Goal: Task Accomplishment & Management: Use online tool/utility

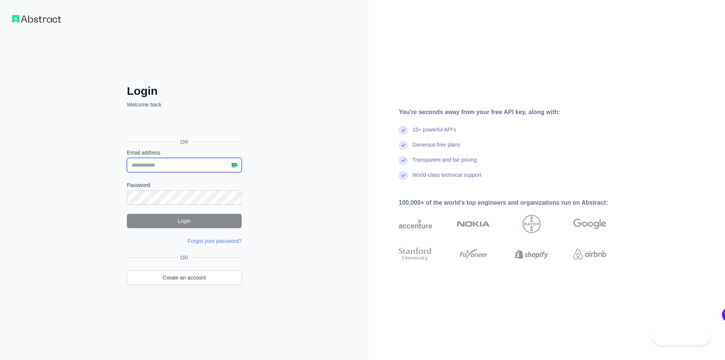
type input "**********"
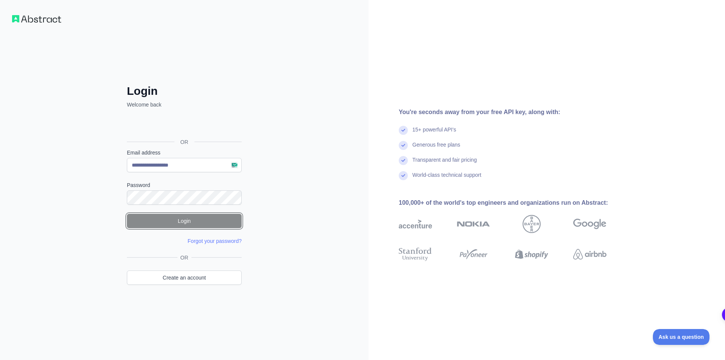
click at [179, 225] on button "Login" at bounding box center [184, 221] width 115 height 14
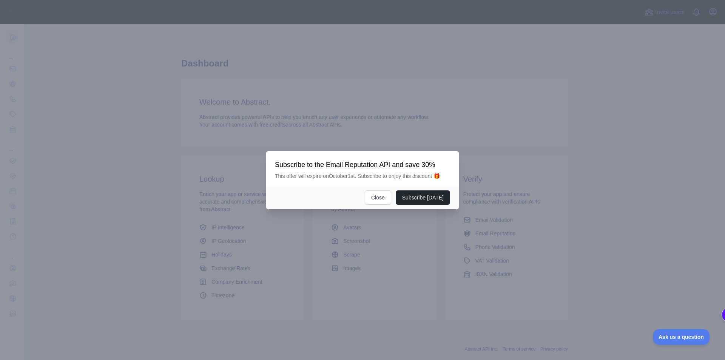
click at [75, 111] on div at bounding box center [362, 180] width 725 height 360
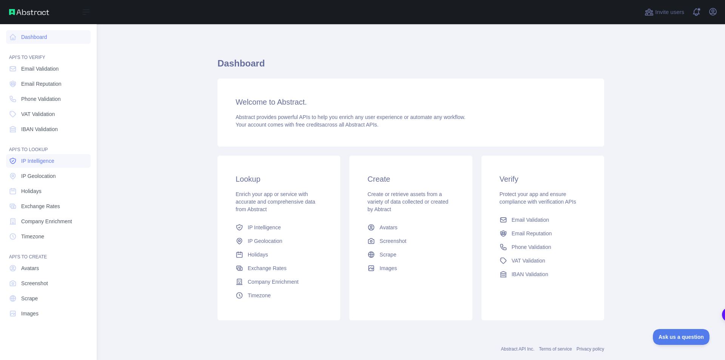
click at [58, 163] on link "IP Intelligence" at bounding box center [48, 161] width 85 height 14
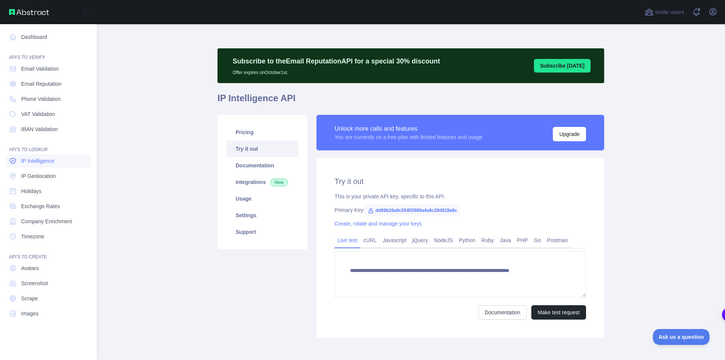
type textarea "**********"
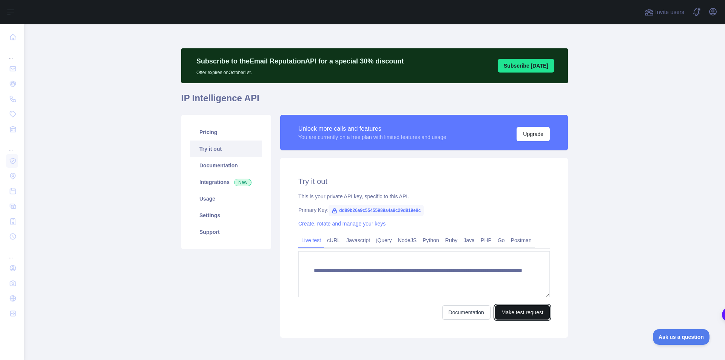
click at [520, 311] on button "Make test request" at bounding box center [522, 312] width 55 height 14
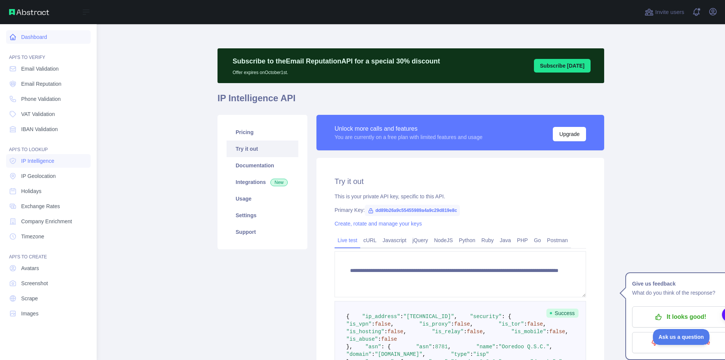
click at [61, 38] on link "Dashboard" at bounding box center [48, 37] width 85 height 14
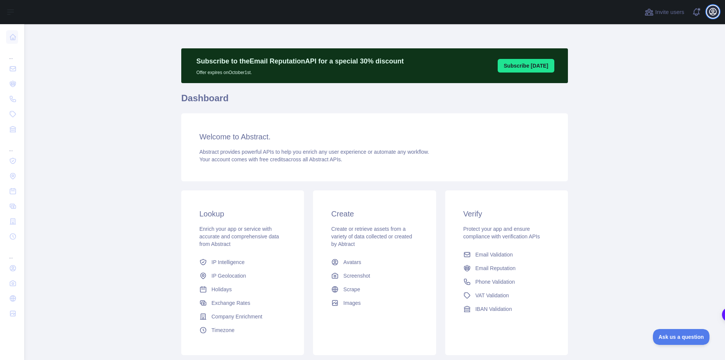
click at [712, 12] on icon "button" at bounding box center [712, 11] width 9 height 9
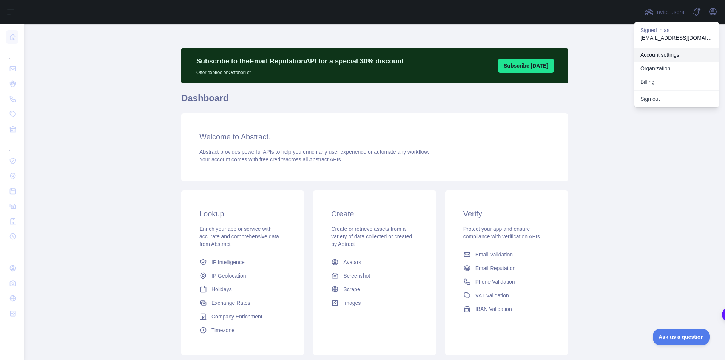
click at [681, 55] on link "Account settings" at bounding box center [676, 55] width 85 height 14
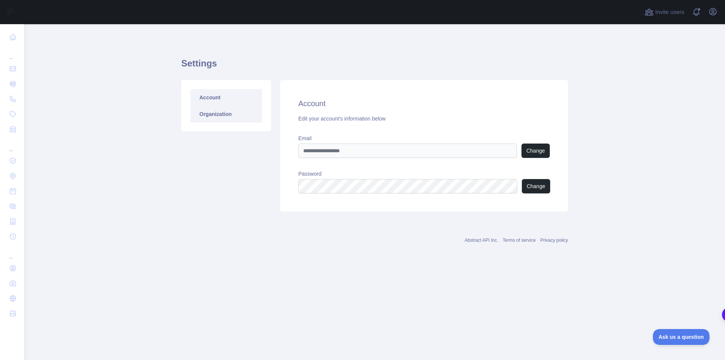
click at [222, 108] on link "Organization" at bounding box center [226, 114] width 72 height 17
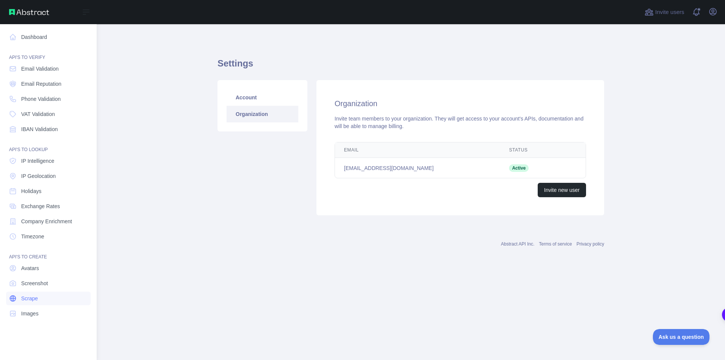
click at [45, 299] on link "Scrape" at bounding box center [48, 298] width 85 height 14
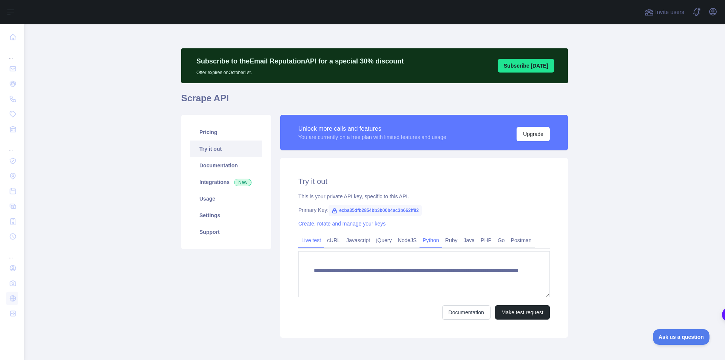
click at [425, 241] on link "Python" at bounding box center [430, 240] width 23 height 12
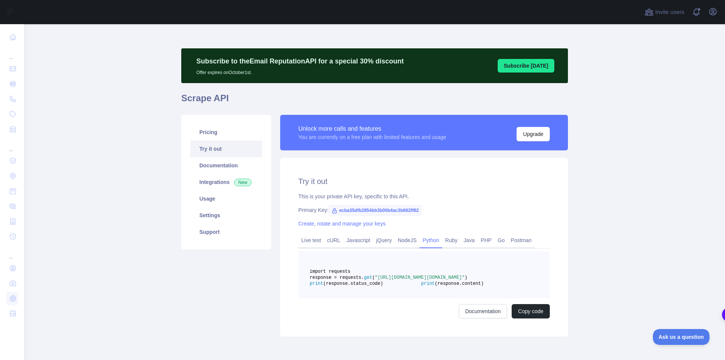
drag, startPoint x: 328, startPoint y: 290, endPoint x: 343, endPoint y: 291, distance: 15.5
click at [343, 292] on pre "import requests response = requests. get ( "https://scrape.abstractapi.com/v1/?…" at bounding box center [423, 274] width 251 height 47
click at [337, 283] on div "Ask AI" at bounding box center [352, 281] width 31 height 11
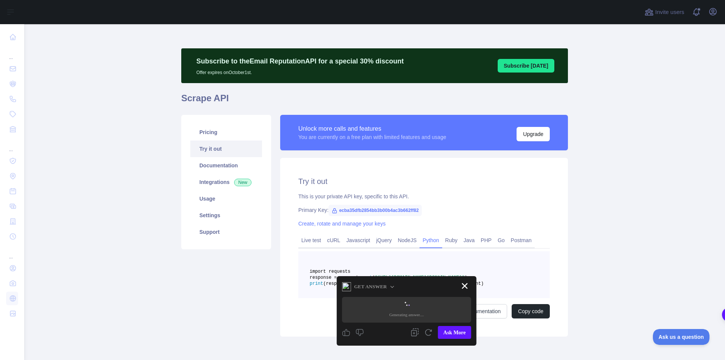
click at [323, 292] on pre "import requests response = requests. get ( "https://scrape.abstractapi.com/v1/?…" at bounding box center [423, 274] width 251 height 47
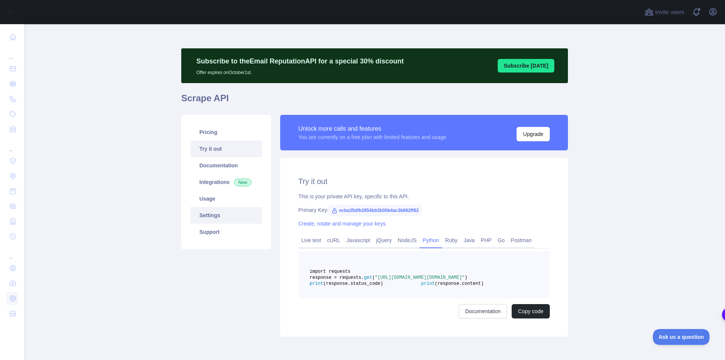
click at [230, 214] on link "Settings" at bounding box center [226, 215] width 72 height 17
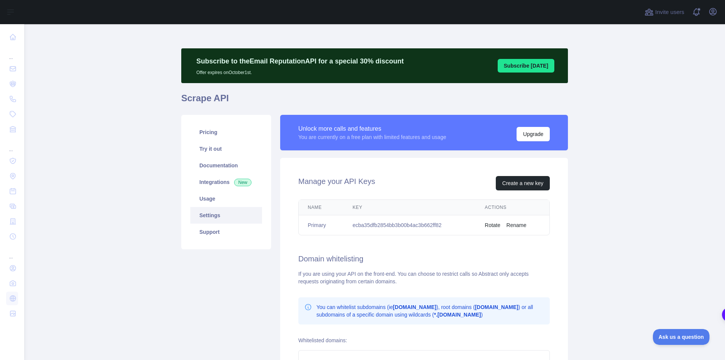
click at [389, 228] on td "ecba35dfb2854bb3b00b4ac3b662ff82" at bounding box center [409, 225] width 132 height 20
copy td "ecba35dfb2854bb3b00b4ac3b662ff82"
